Goal: Task Accomplishment & Management: Use online tool/utility

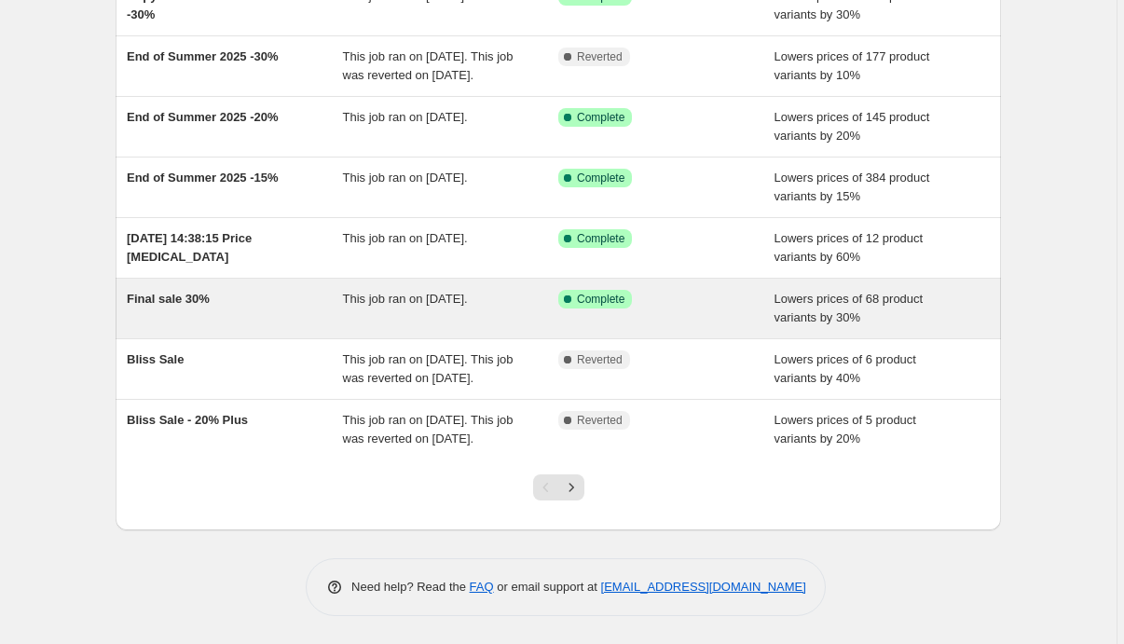
scroll to position [305, 0]
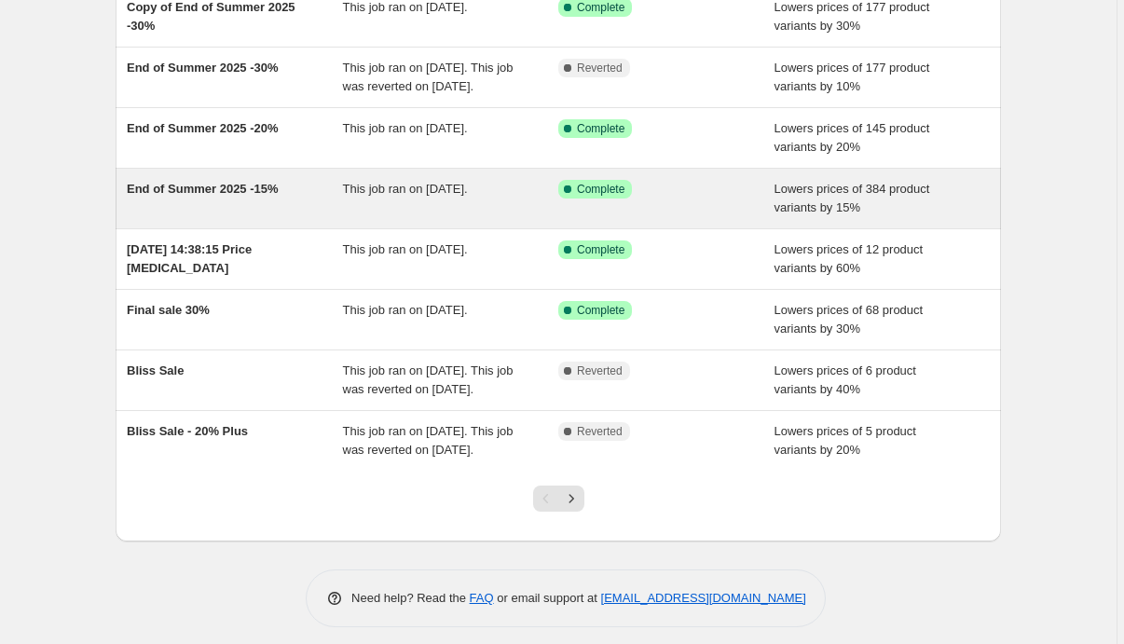
click at [210, 196] on span "End of Summer 2025 -15%" at bounding box center [203, 189] width 152 height 14
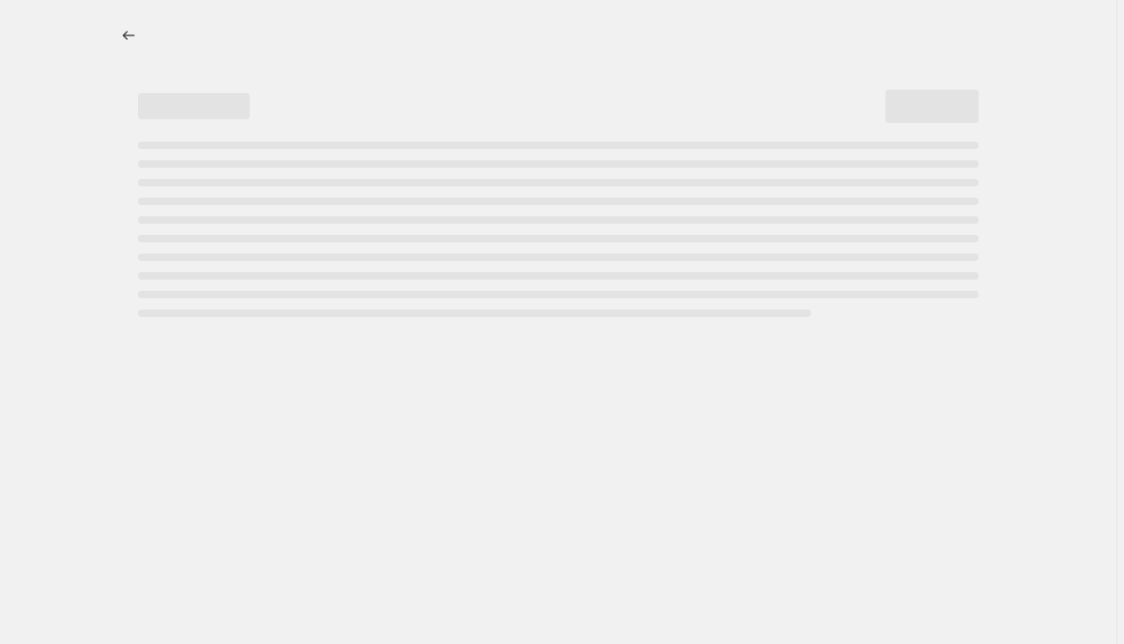
select select "percentage"
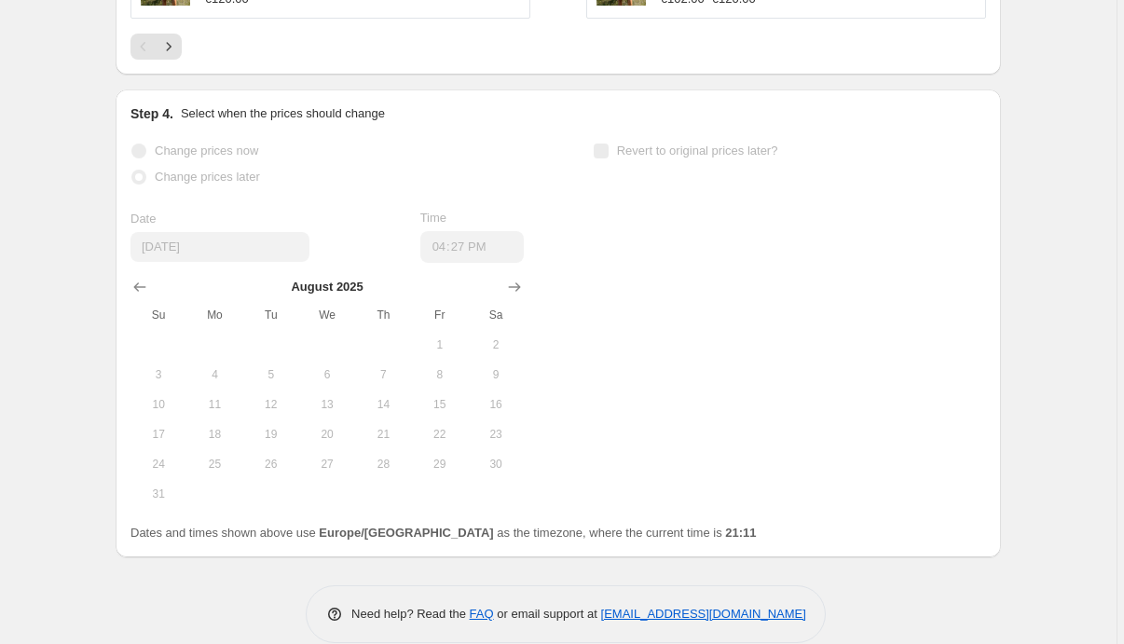
scroll to position [1762, 0]
click at [637, 198] on div "Change prices now Change prices later Date [DATE] Time 16:[DATE] Mo Tu We Th Fr…" at bounding box center [558, 324] width 856 height 371
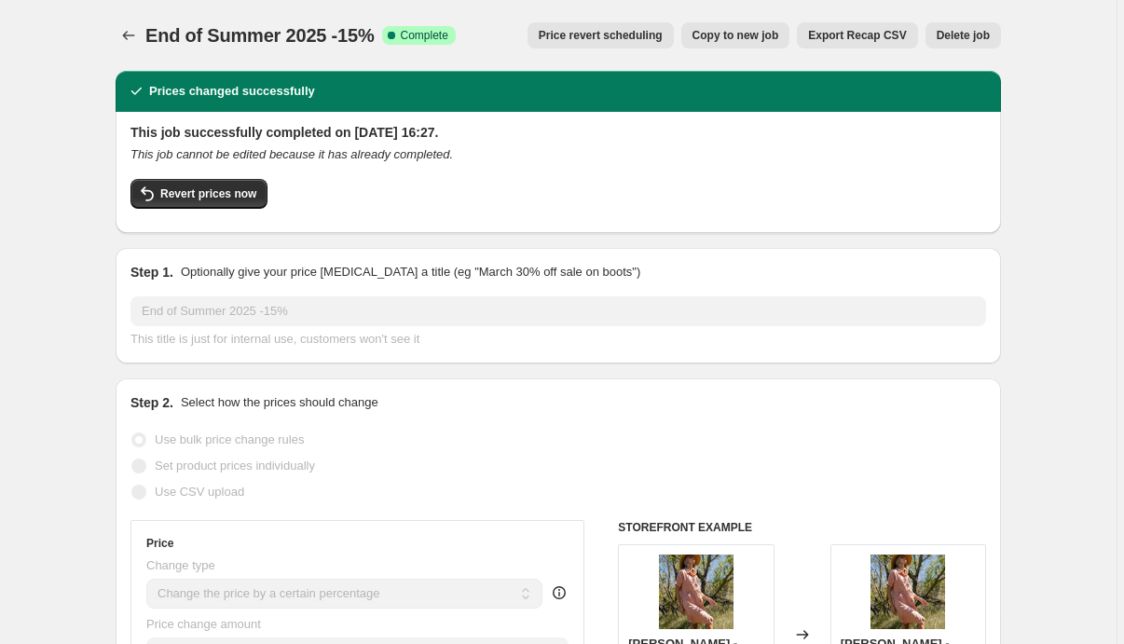
scroll to position [0, 0]
click at [632, 33] on span "Price revert scheduling" at bounding box center [601, 35] width 124 height 15
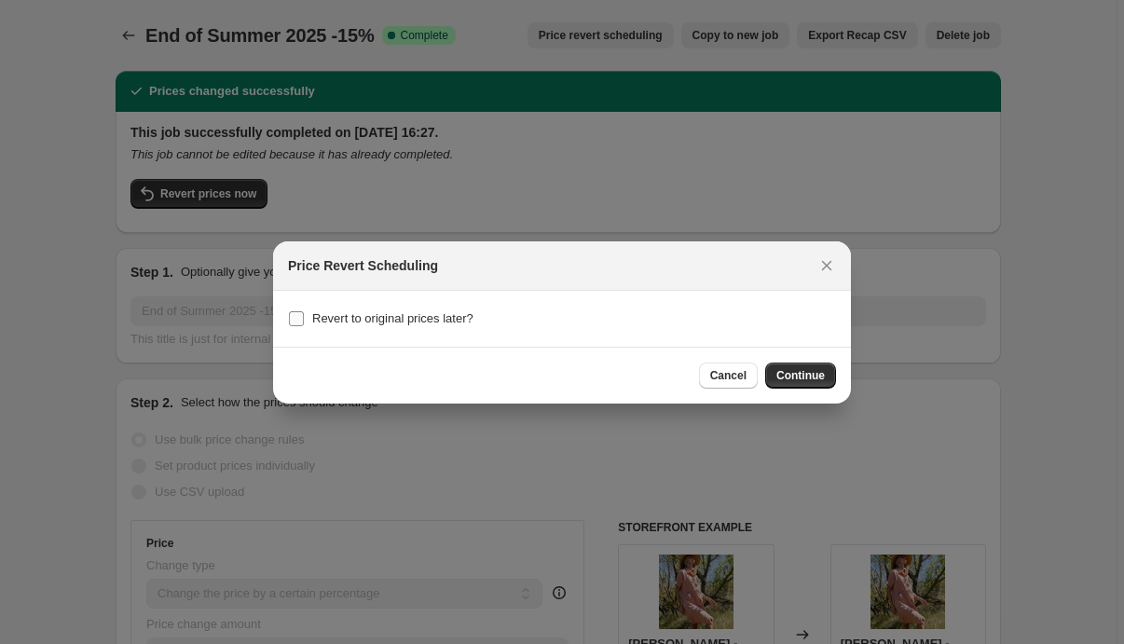
click at [296, 318] on input "Revert to original prices later?" at bounding box center [296, 318] width 15 height 15
checkbox input "true"
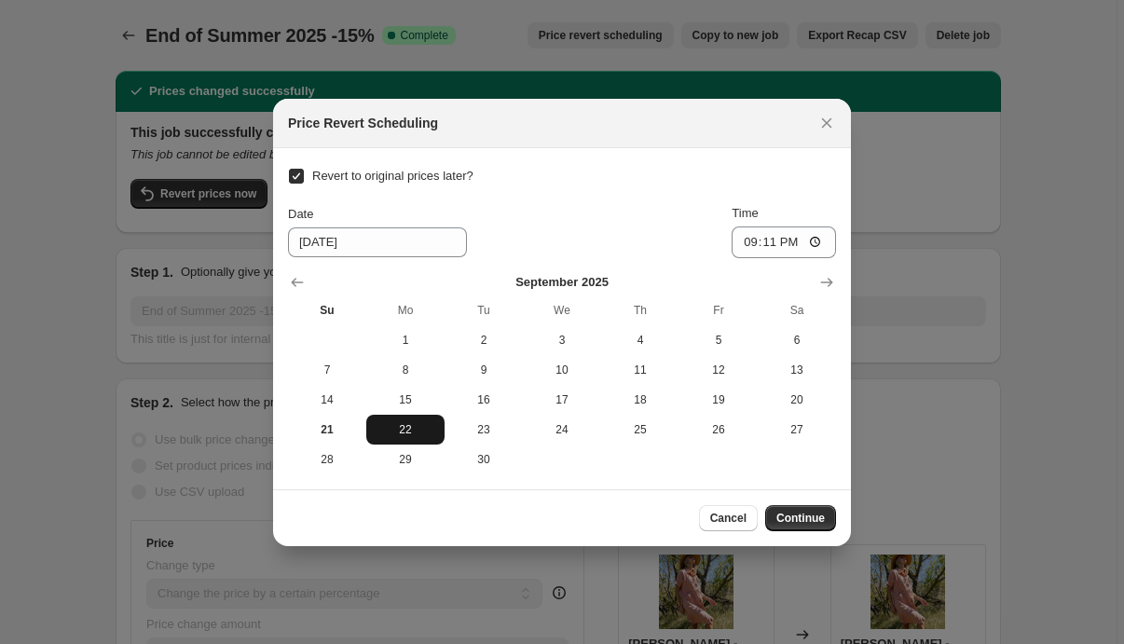
click at [398, 429] on span "22" at bounding box center [405, 429] width 63 height 15
click at [791, 240] on input "21:11" at bounding box center [784, 242] width 104 height 32
click at [815, 238] on input "08:11" at bounding box center [784, 242] width 104 height 32
type input "08:30"
click at [698, 199] on div "Revert to original prices later? Date [DATE] Time 08:[DATE] Mo Tu We Th Fr Sa 1…" at bounding box center [562, 318] width 548 height 311
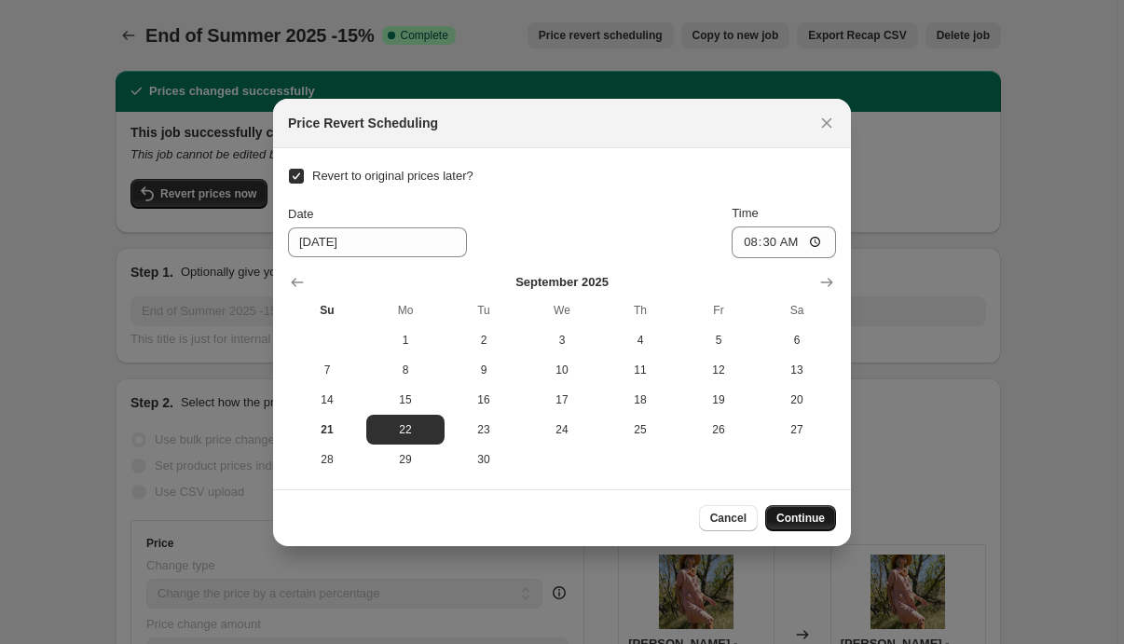
click at [809, 512] on button "Continue" at bounding box center [800, 518] width 71 height 26
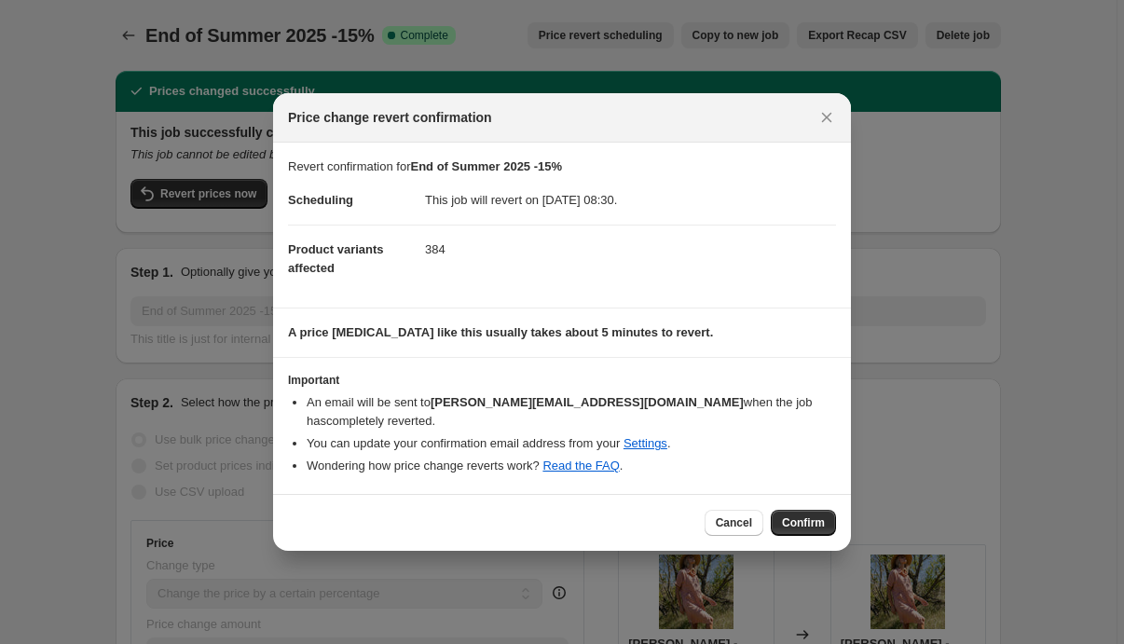
click at [809, 515] on span "Confirm" at bounding box center [803, 522] width 43 height 15
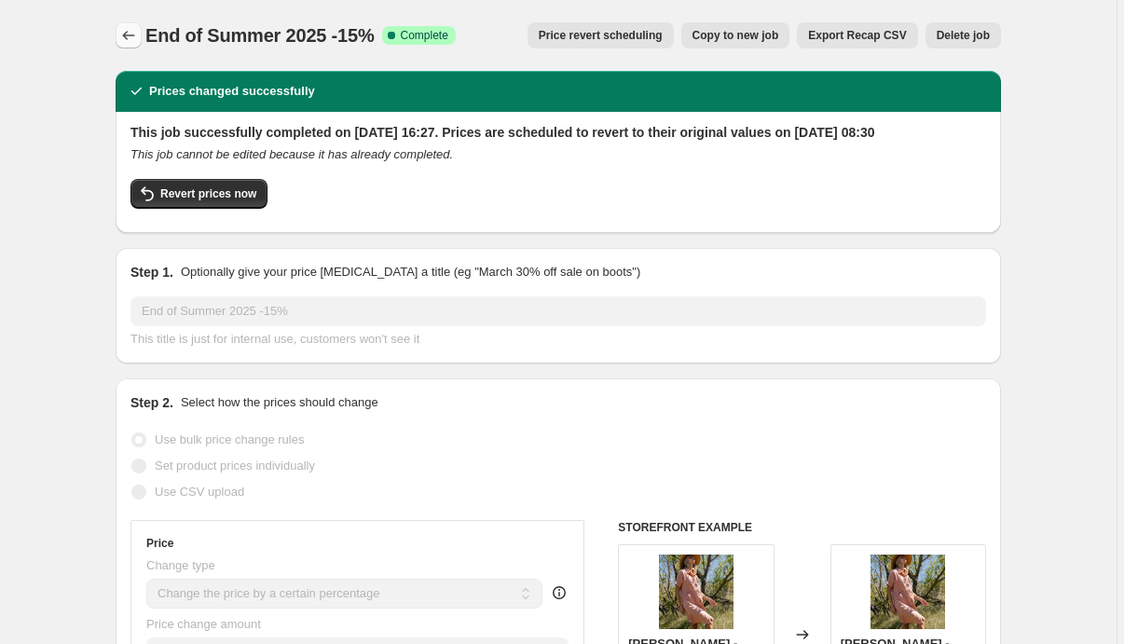
click at [130, 34] on icon "Price change jobs" at bounding box center [128, 35] width 19 height 19
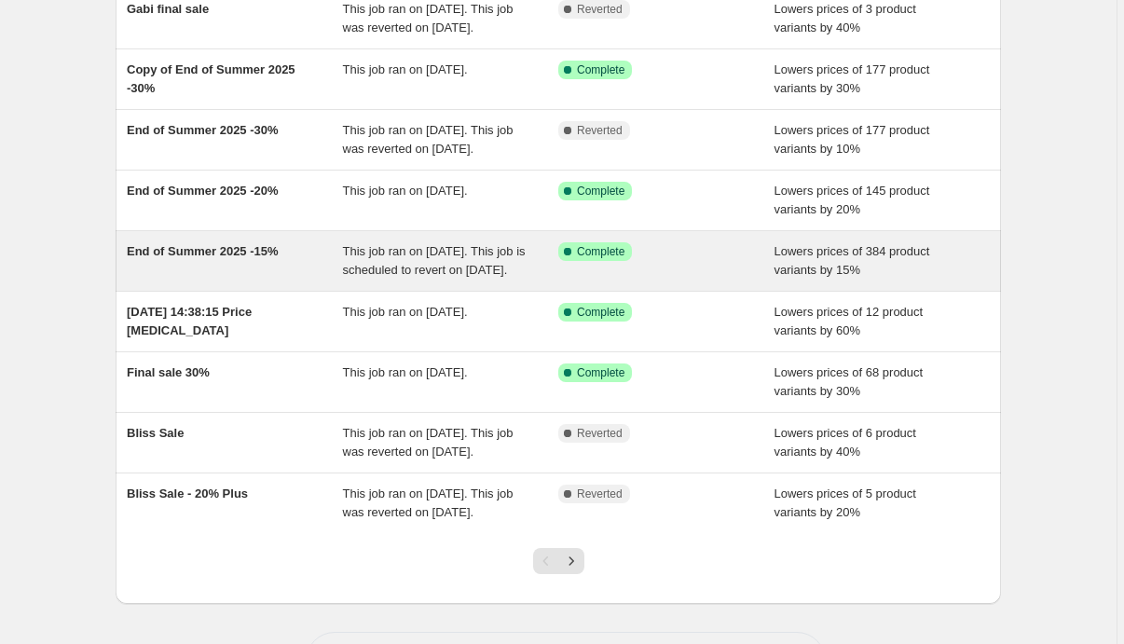
scroll to position [220, 0]
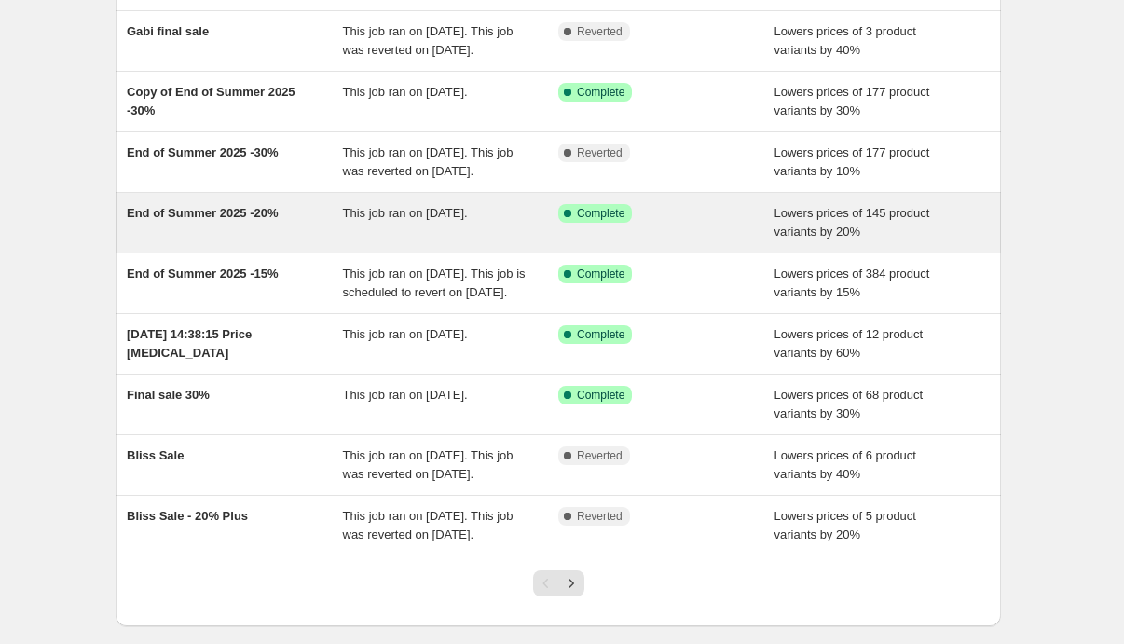
click at [229, 220] on span "End of Summer 2025 -20%" at bounding box center [203, 213] width 152 height 14
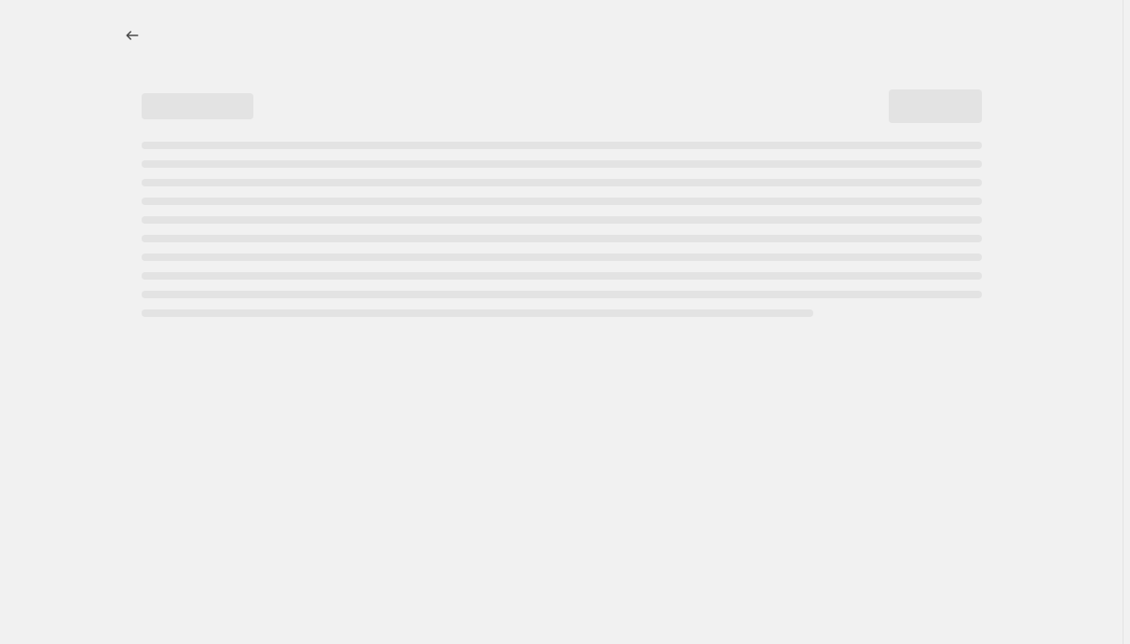
select select "percentage"
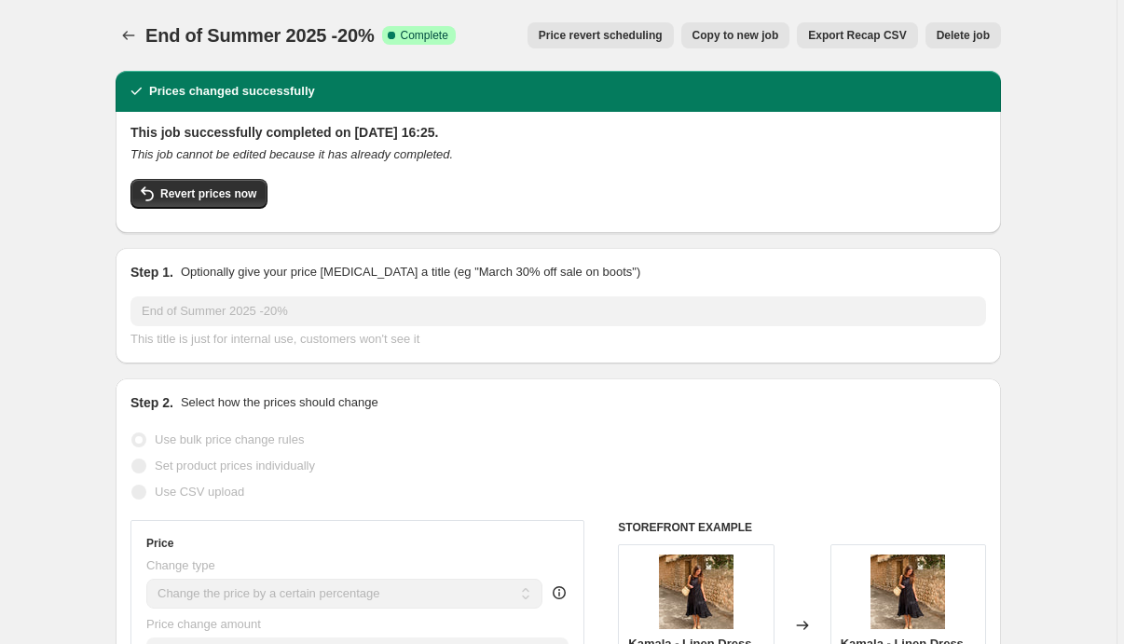
click at [613, 40] on span "Price revert scheduling" at bounding box center [601, 35] width 124 height 15
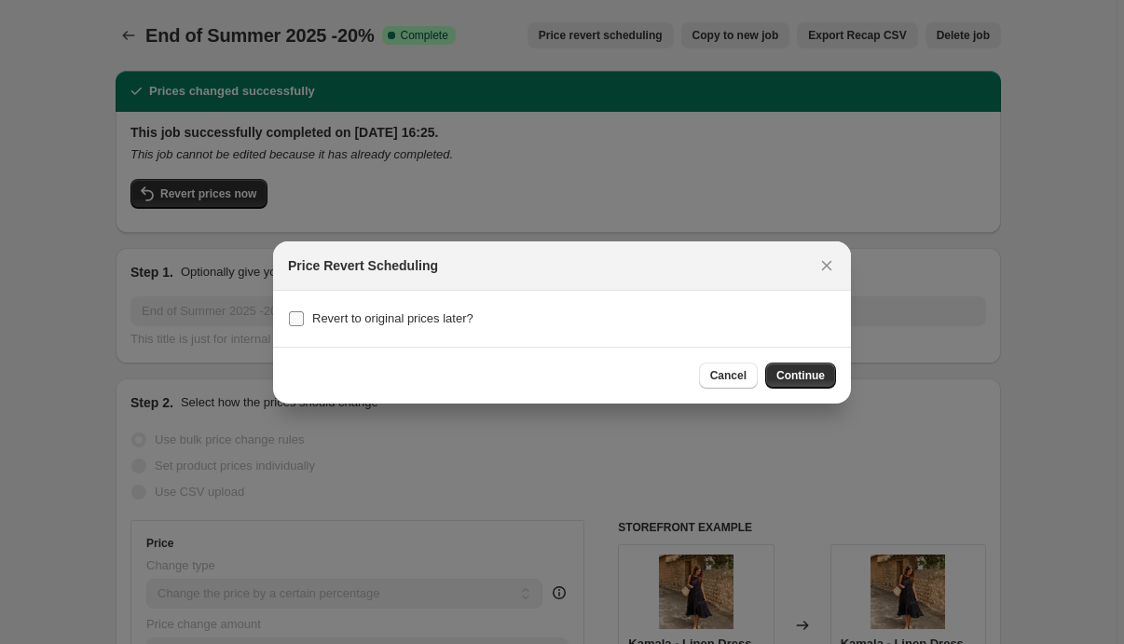
click at [295, 318] on input "Revert to original prices later?" at bounding box center [296, 318] width 15 height 15
checkbox input "true"
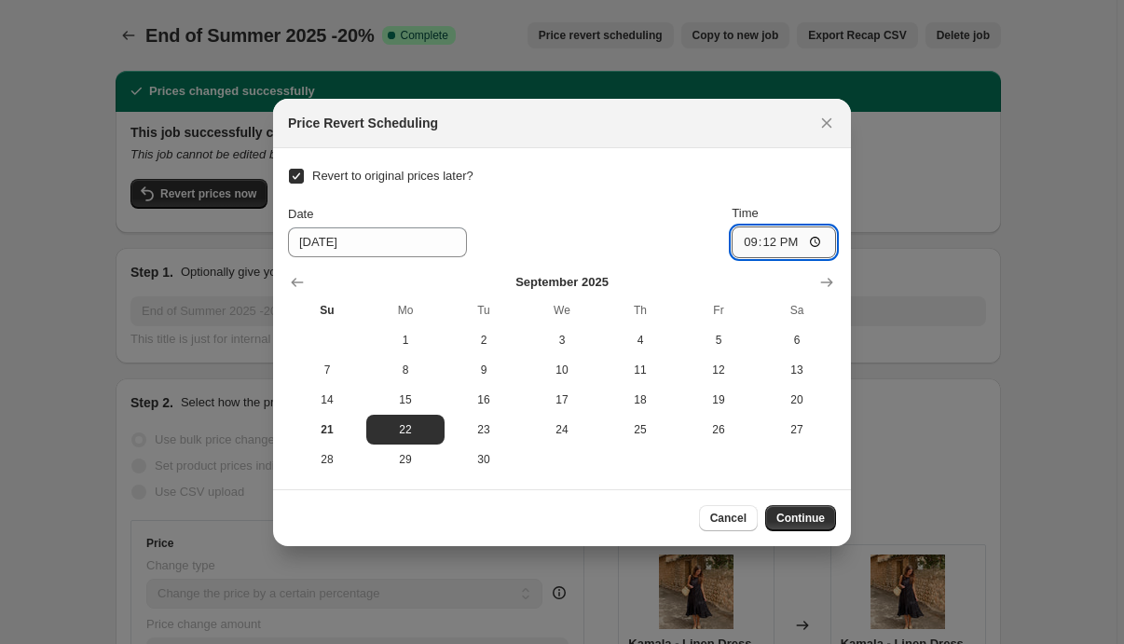
click at [793, 243] on input "21:12" at bounding box center [784, 242] width 104 height 32
type input "08:30"
click at [674, 222] on div "Date [DATE] Time 08:30" at bounding box center [562, 231] width 548 height 54
click at [801, 520] on span "Continue" at bounding box center [800, 518] width 48 height 15
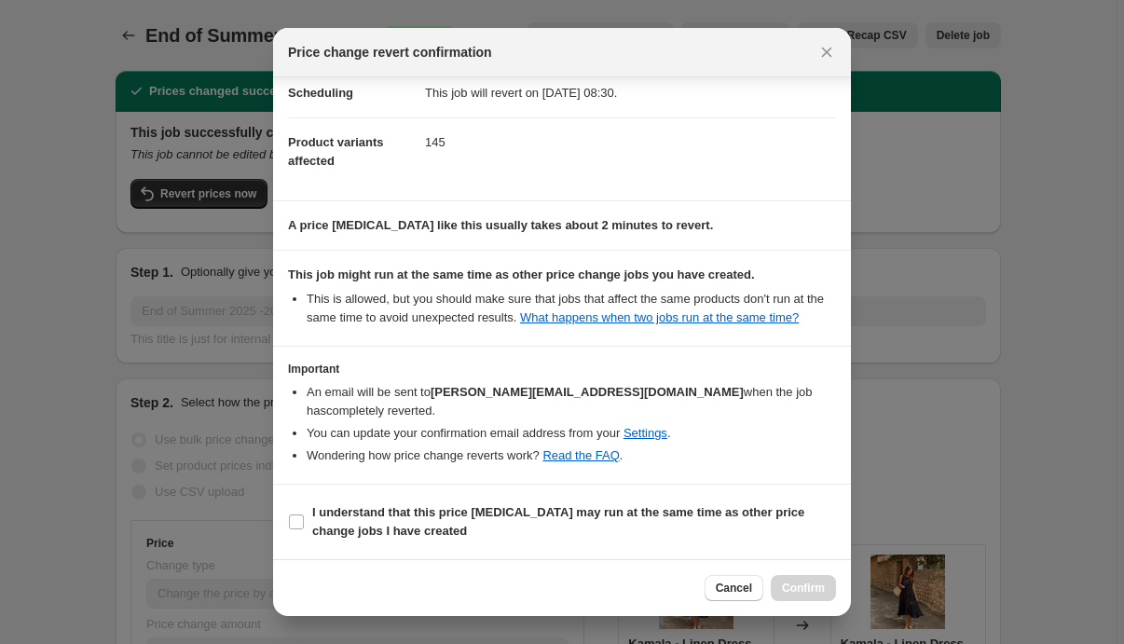
scroll to position [42, 0]
click at [295, 523] on input "I understand that this price [MEDICAL_DATA] may run at the same time as other p…" at bounding box center [296, 521] width 15 height 15
checkbox input "true"
click at [818, 585] on span "Confirm" at bounding box center [803, 588] width 43 height 15
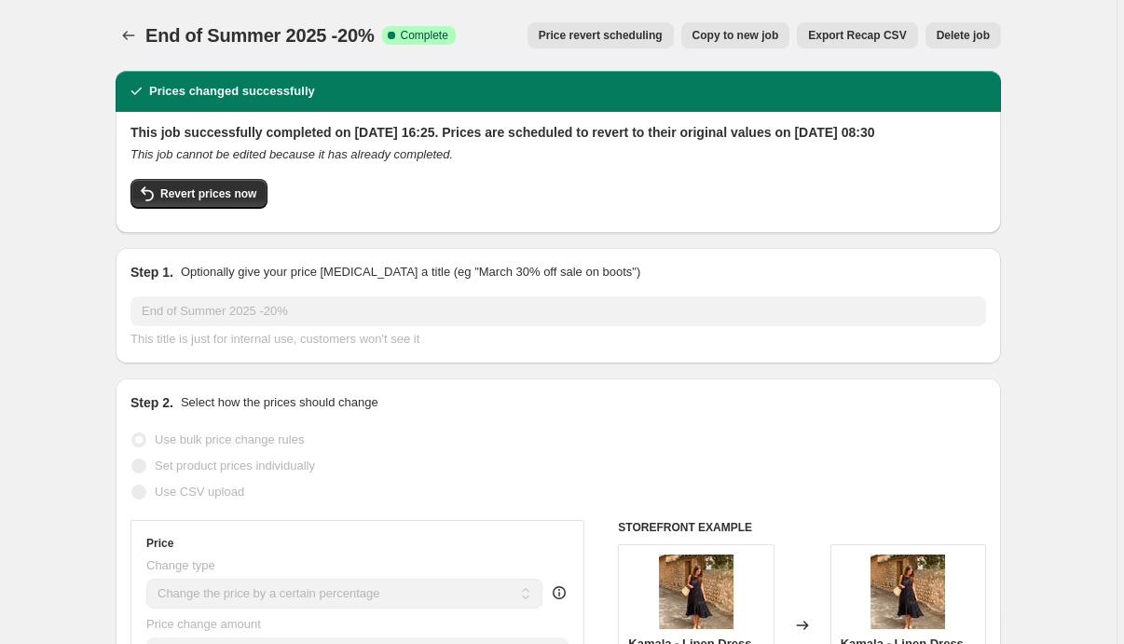
scroll to position [0, 0]
click at [130, 34] on icon "Price change jobs" at bounding box center [128, 35] width 19 height 19
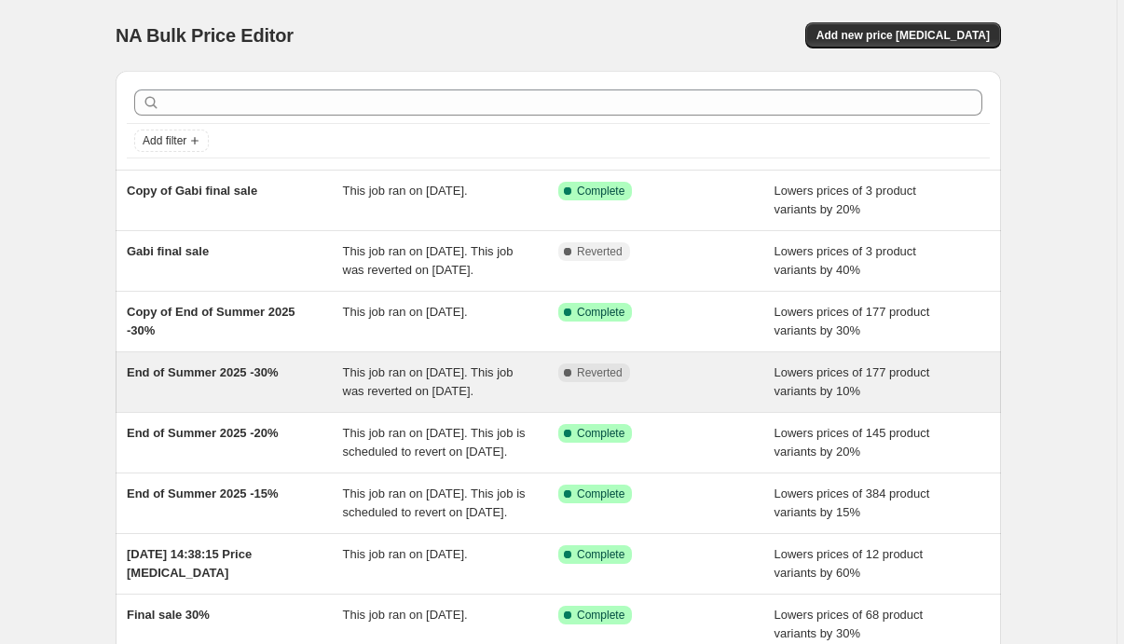
click at [222, 379] on span "End of Summer 2025 -30%" at bounding box center [203, 372] width 152 height 14
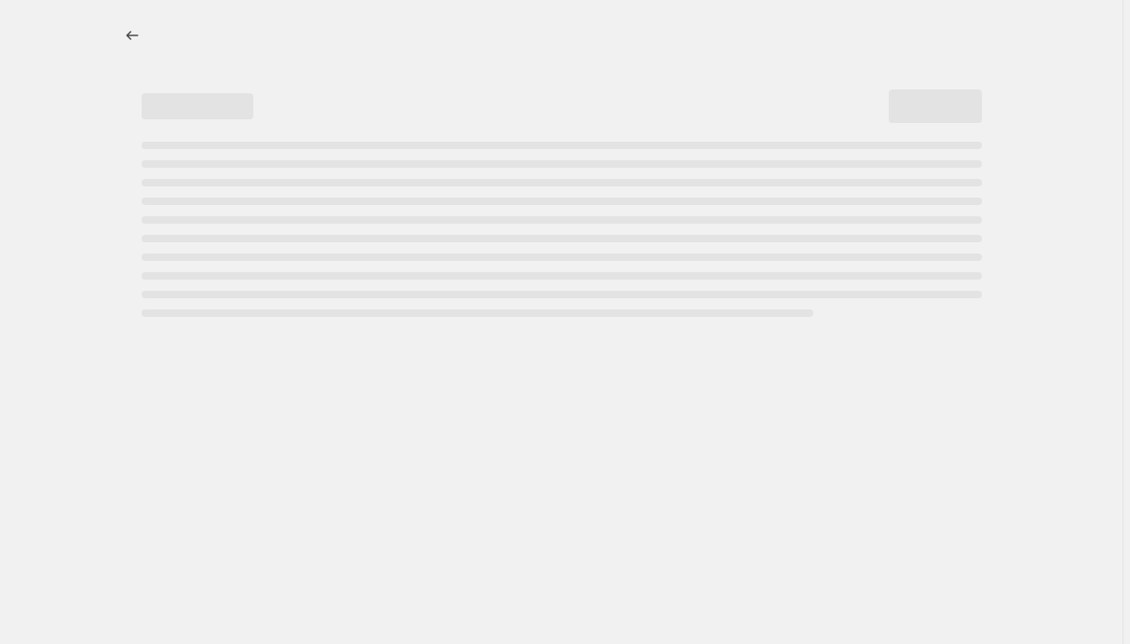
select select "percentage"
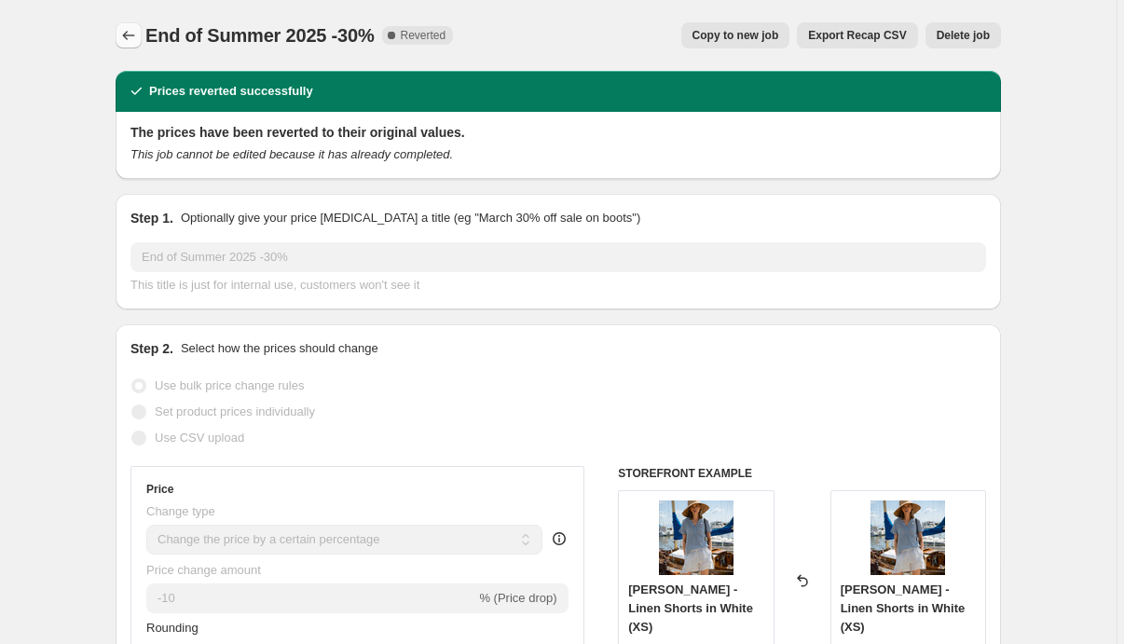
click at [129, 28] on icon "Price change jobs" at bounding box center [128, 35] width 19 height 19
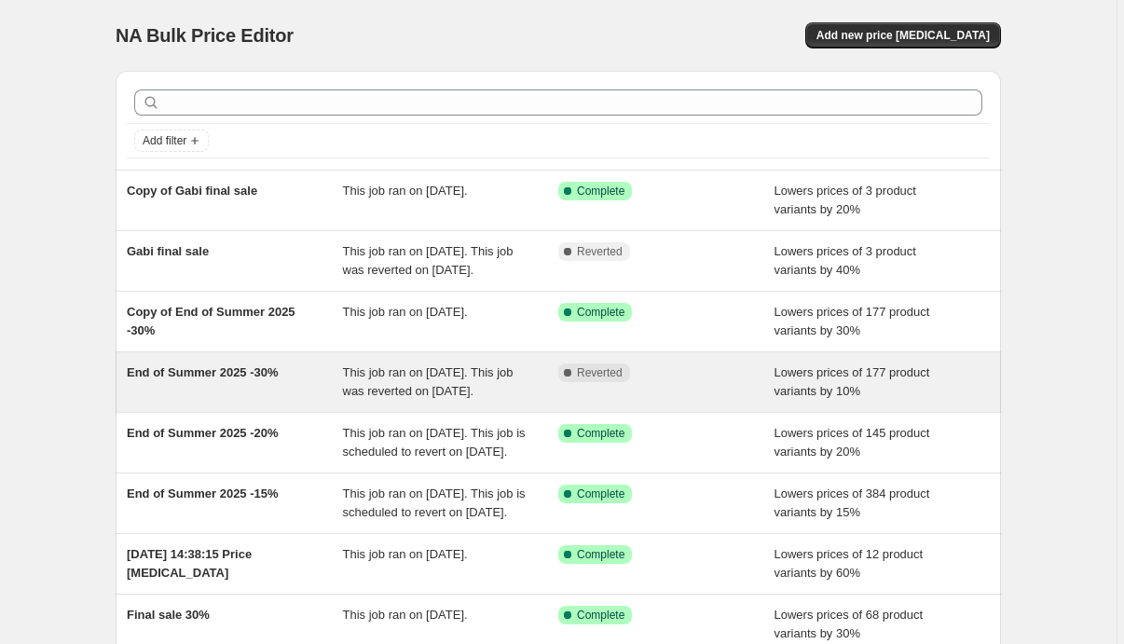
click at [230, 379] on span "End of Summer 2025 -30%" at bounding box center [203, 372] width 152 height 14
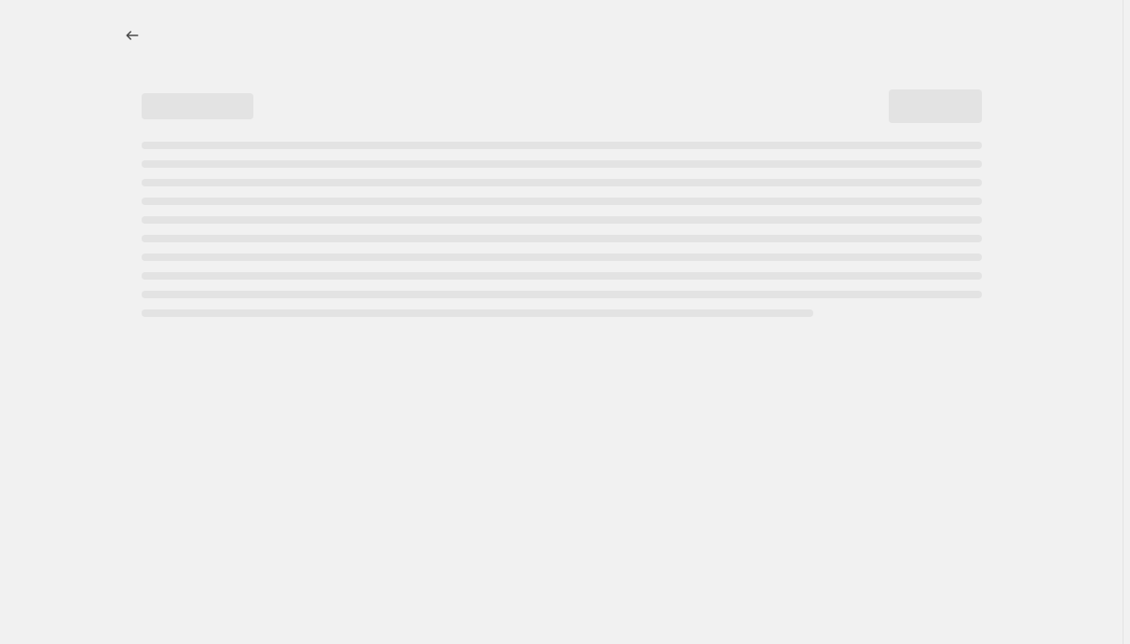
select select "percentage"
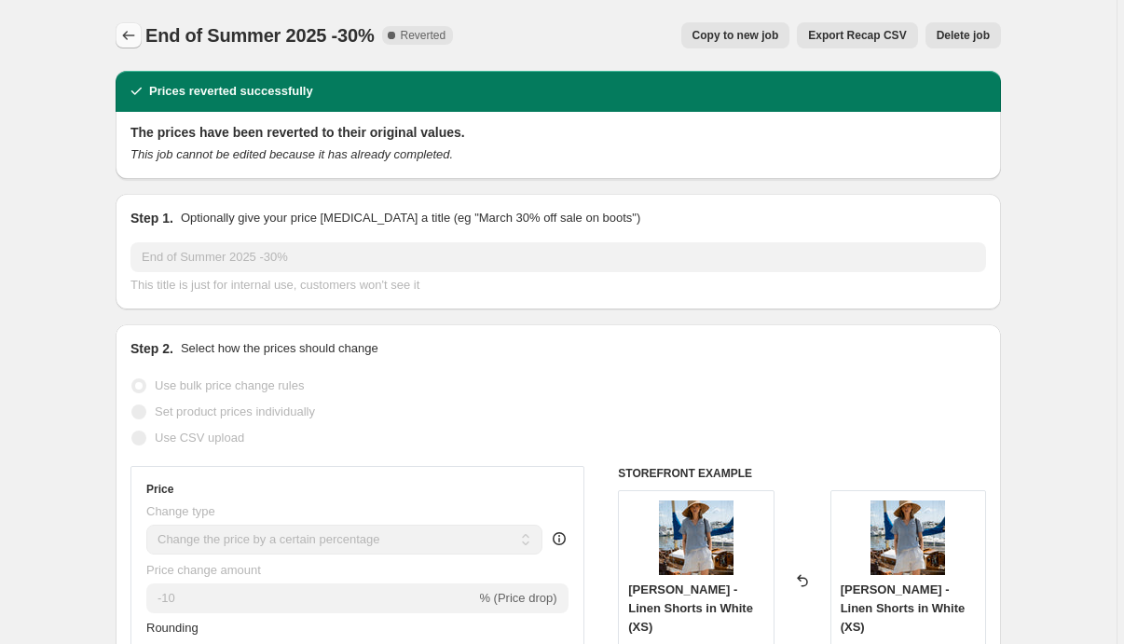
click at [130, 35] on icon "Price change jobs" at bounding box center [128, 35] width 19 height 19
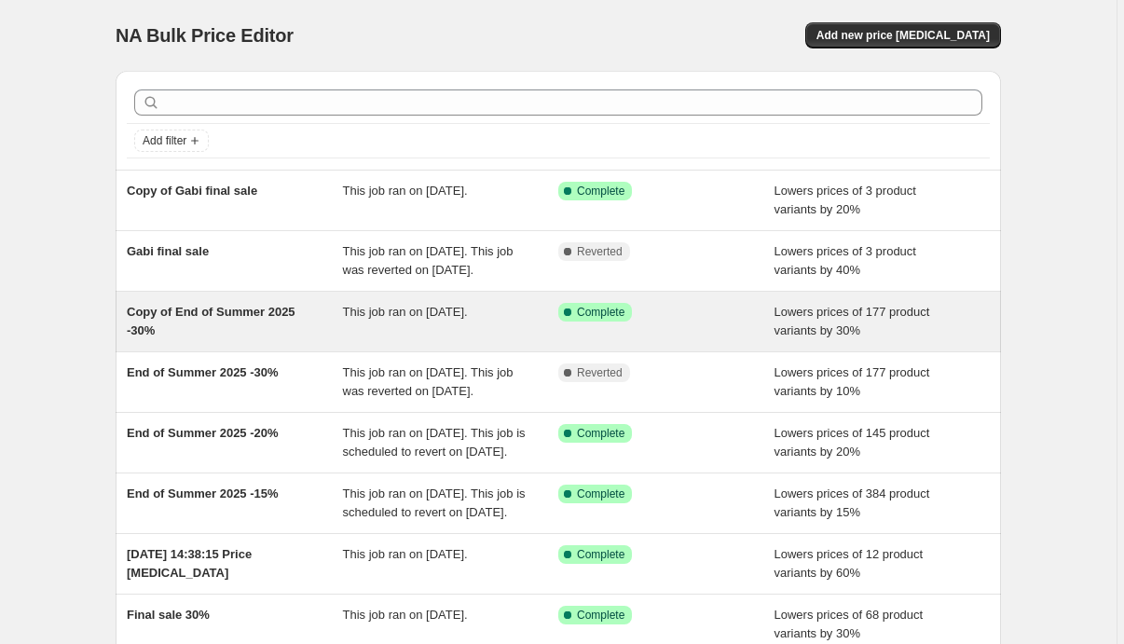
click at [251, 329] on span "Copy of End of Summer 2025 -30%" at bounding box center [211, 321] width 169 height 33
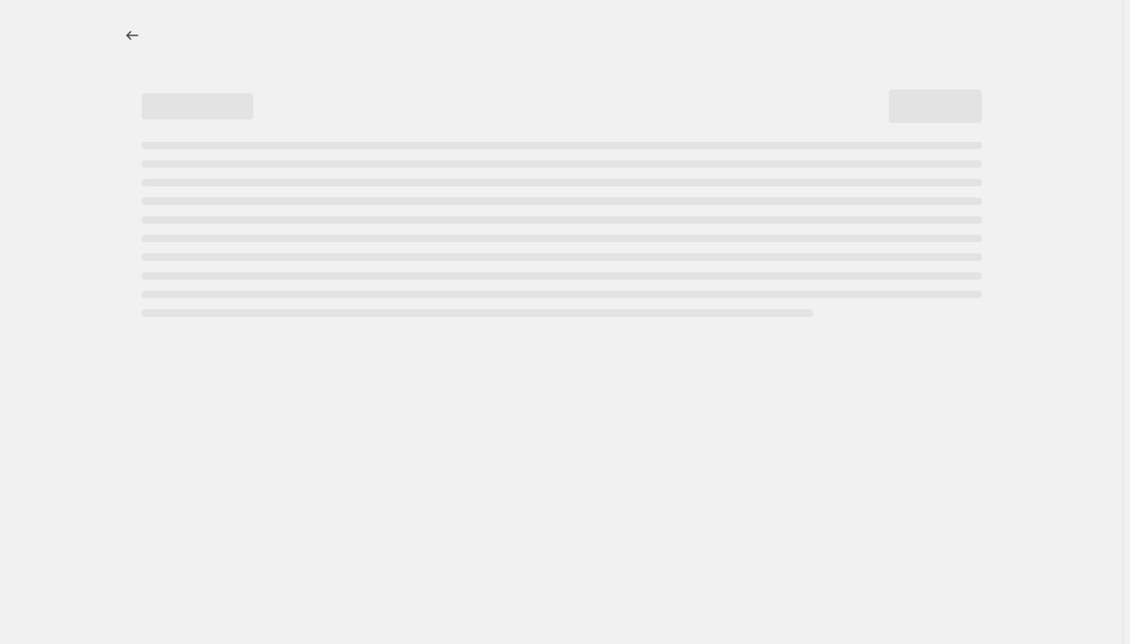
select select "percentage"
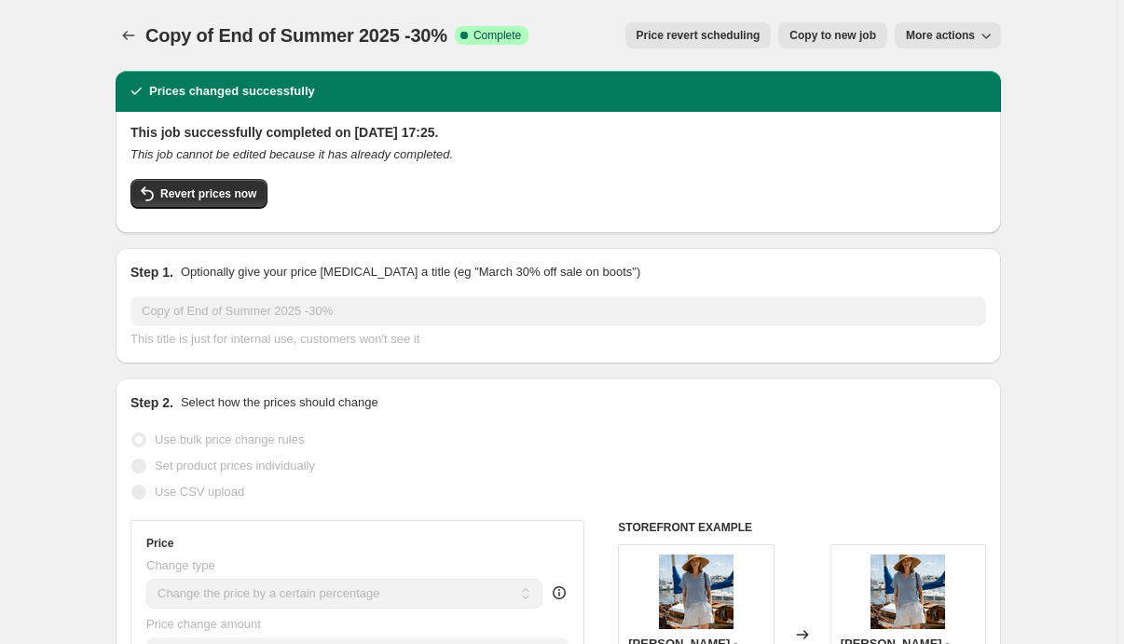
click at [714, 34] on span "Price revert scheduling" at bounding box center [699, 35] width 124 height 15
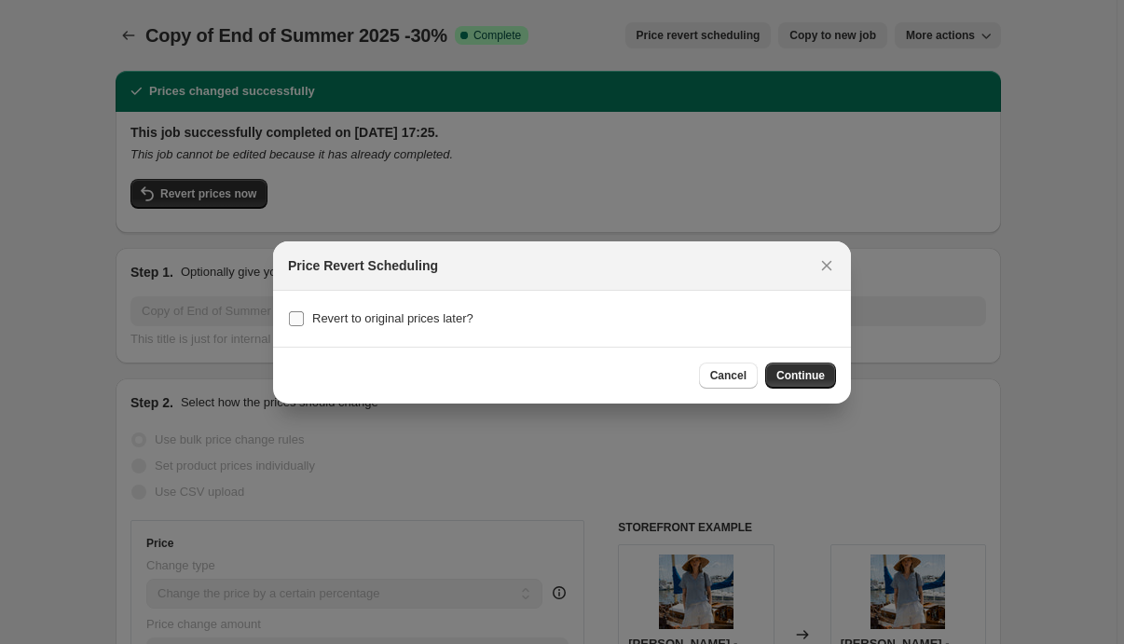
click at [296, 312] on input "Revert to original prices later?" at bounding box center [296, 318] width 15 height 15
checkbox input "true"
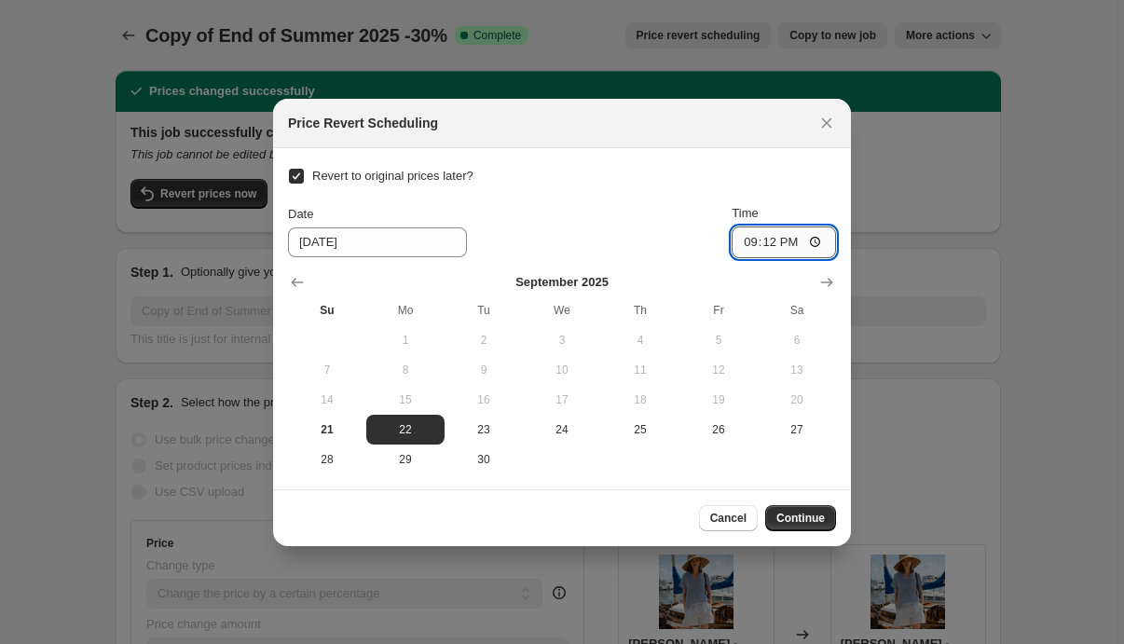
click at [794, 239] on input "21:12" at bounding box center [784, 242] width 104 height 32
type input "08:30"
click at [703, 226] on div "Date [DATE] Time 08:30" at bounding box center [562, 231] width 548 height 54
click at [795, 520] on span "Continue" at bounding box center [800, 518] width 48 height 15
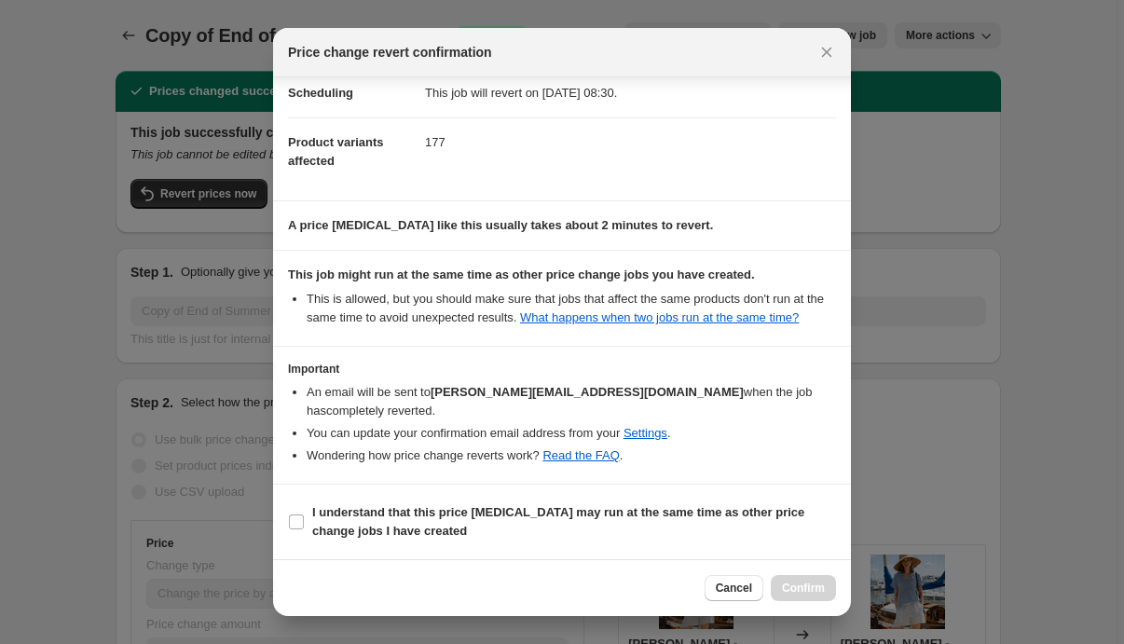
scroll to position [42, 0]
click at [293, 521] on input "I understand that this price [MEDICAL_DATA] may run at the same time as other p…" at bounding box center [296, 521] width 15 height 15
checkbox input "true"
click at [805, 589] on span "Confirm" at bounding box center [803, 588] width 43 height 15
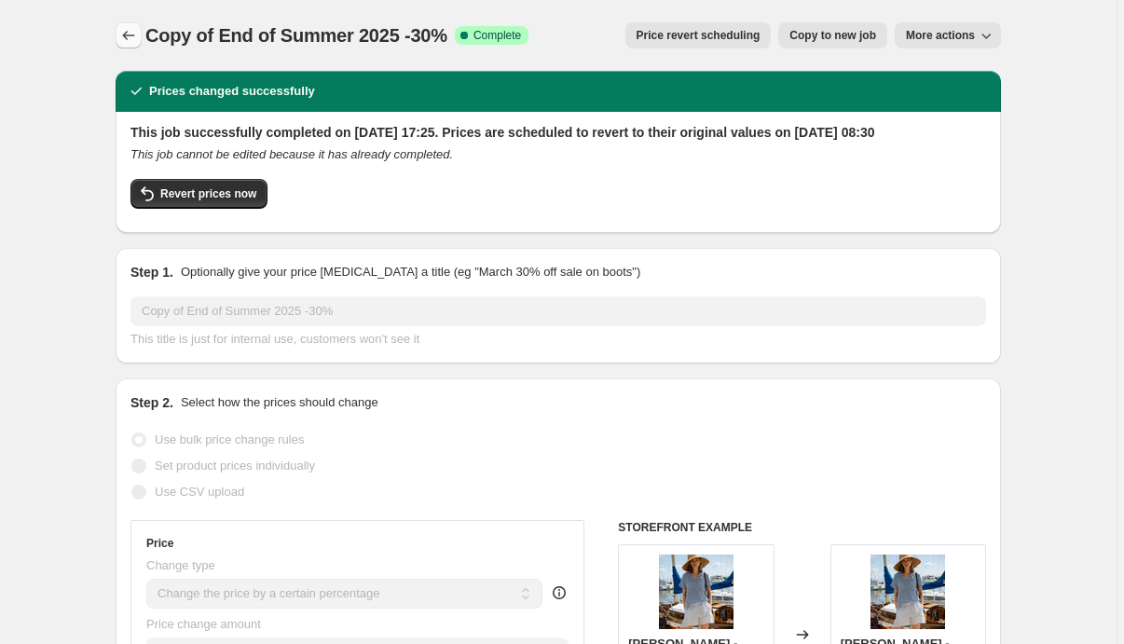
click at [138, 35] on icon "Price change jobs" at bounding box center [128, 35] width 19 height 19
